Goal: Find specific page/section: Find specific page/section

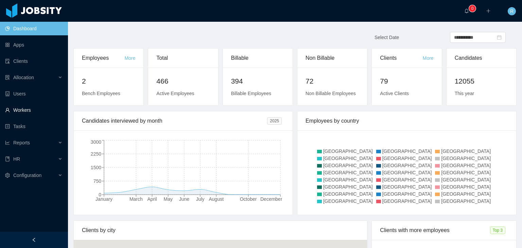
click at [26, 113] on link "Workers" at bounding box center [33, 110] width 57 height 14
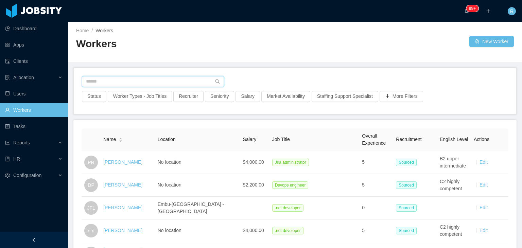
click at [155, 80] on input "text" at bounding box center [153, 81] width 142 height 11
type input "**********"
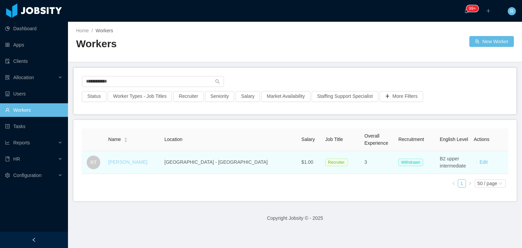
click at [130, 162] on link "[PERSON_NAME]" at bounding box center [127, 161] width 39 height 5
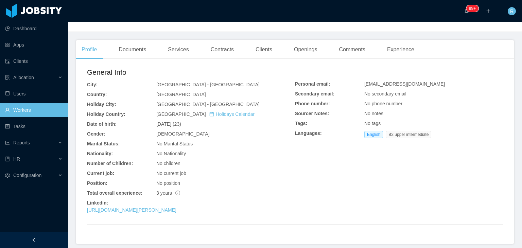
scroll to position [172, 0]
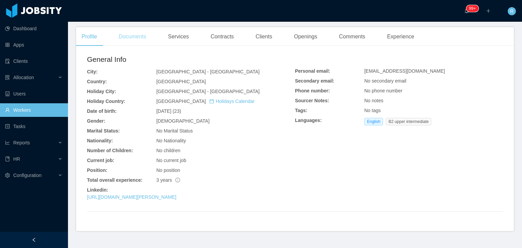
click at [131, 31] on div "Documents" at bounding box center [132, 36] width 38 height 19
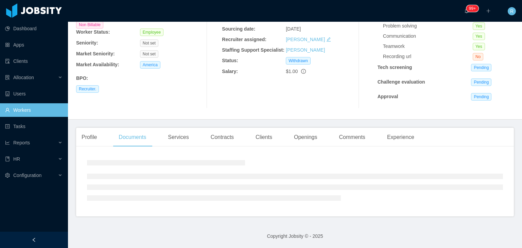
scroll to position [81, 0]
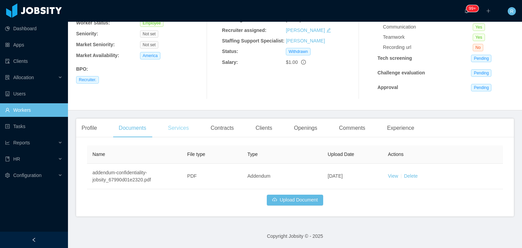
click at [182, 131] on div "Services" at bounding box center [178, 128] width 32 height 19
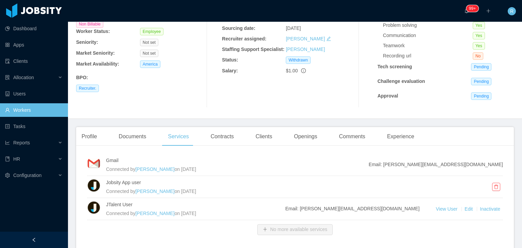
scroll to position [106, 0]
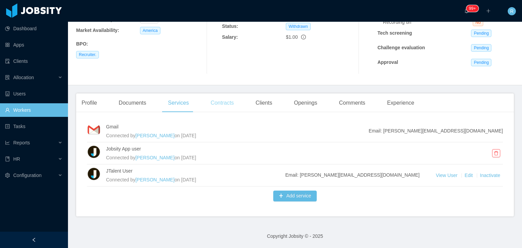
click at [224, 100] on div "Contracts" at bounding box center [222, 102] width 34 height 19
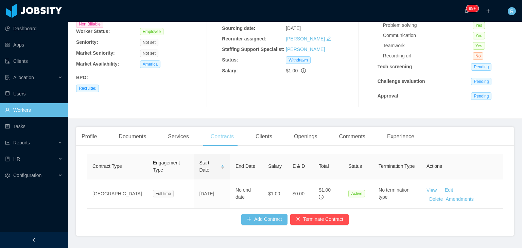
scroll to position [97, 0]
